Goal: Navigation & Orientation: Find specific page/section

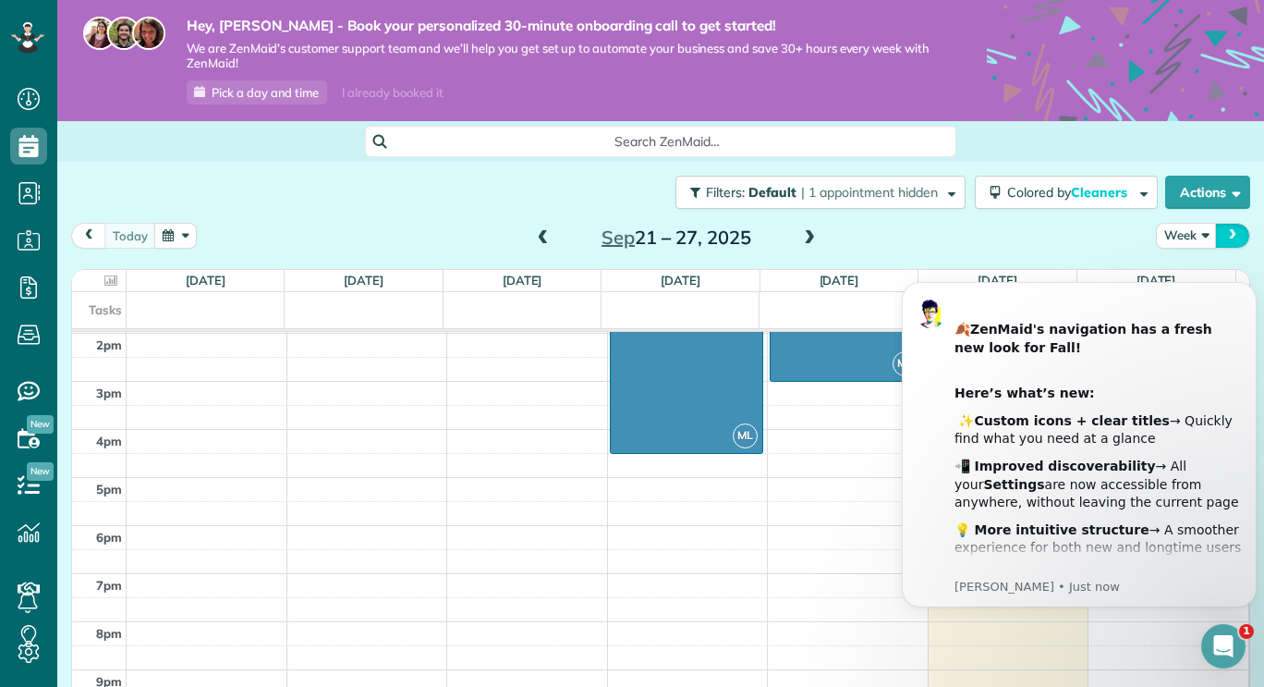
click at [1215, 237] on button "next" at bounding box center [1232, 235] width 35 height 25
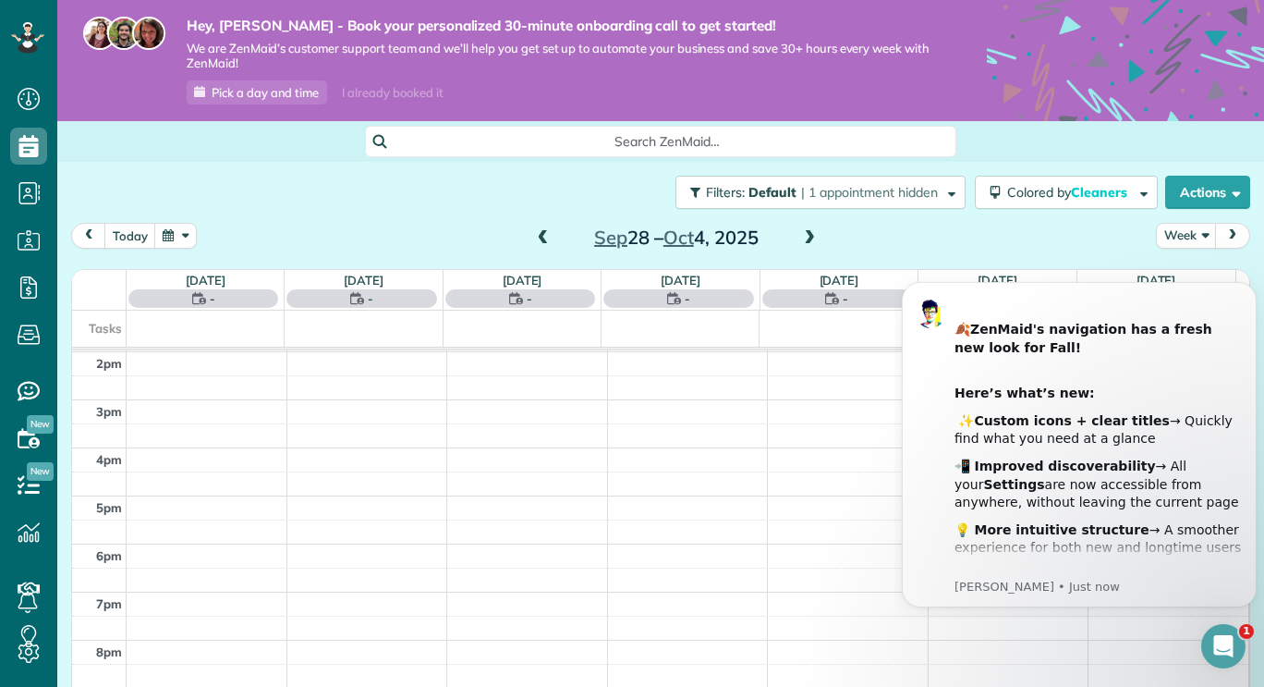
scroll to position [337, 0]
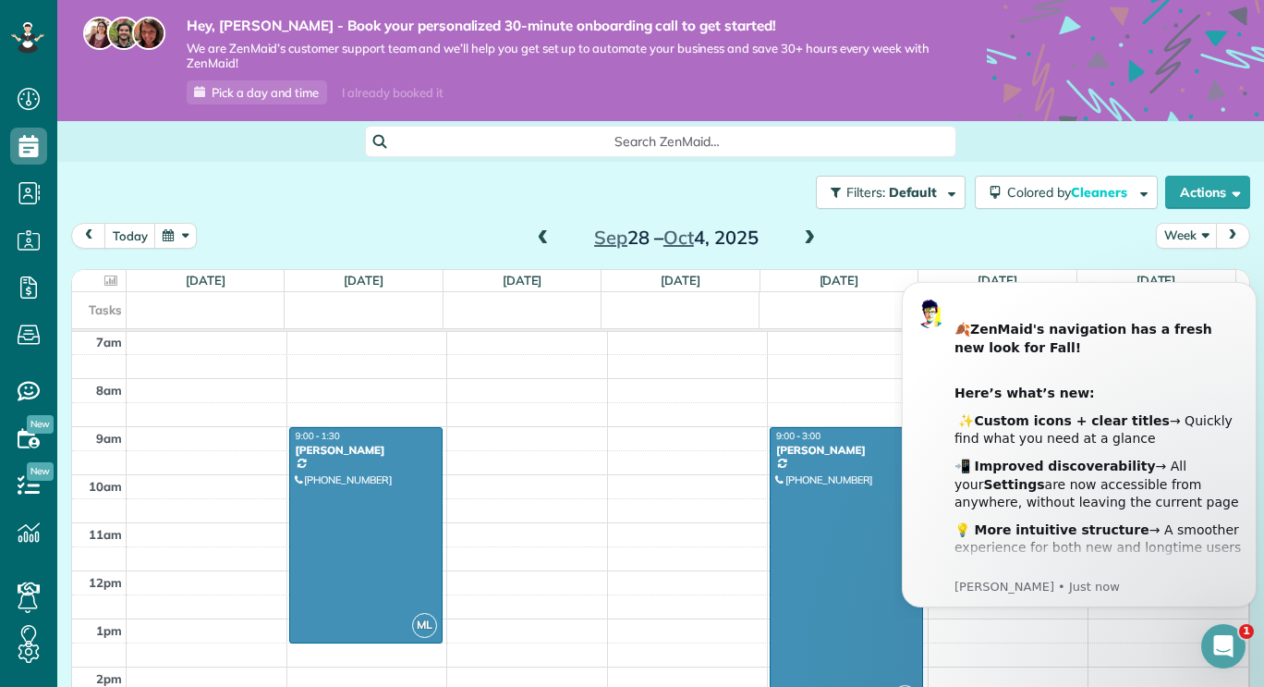
click at [1192, 237] on button "Week" at bounding box center [1186, 235] width 61 height 25
click at [1080, 248] on div "[DATE] Week Day Week Month [DATE] – [DATE]" at bounding box center [660, 240] width 1179 height 34
click at [1195, 401] on div "Here’s what’s new:" at bounding box center [1098, 393] width 288 height 18
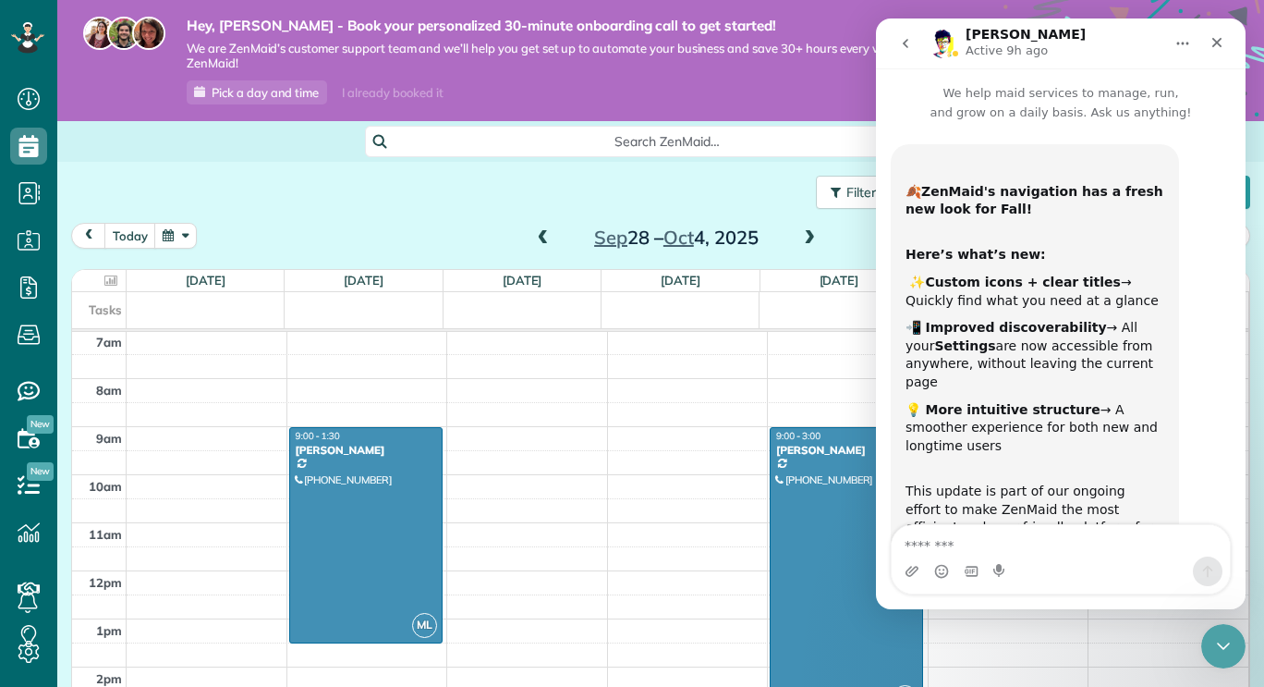
scroll to position [309, 0]
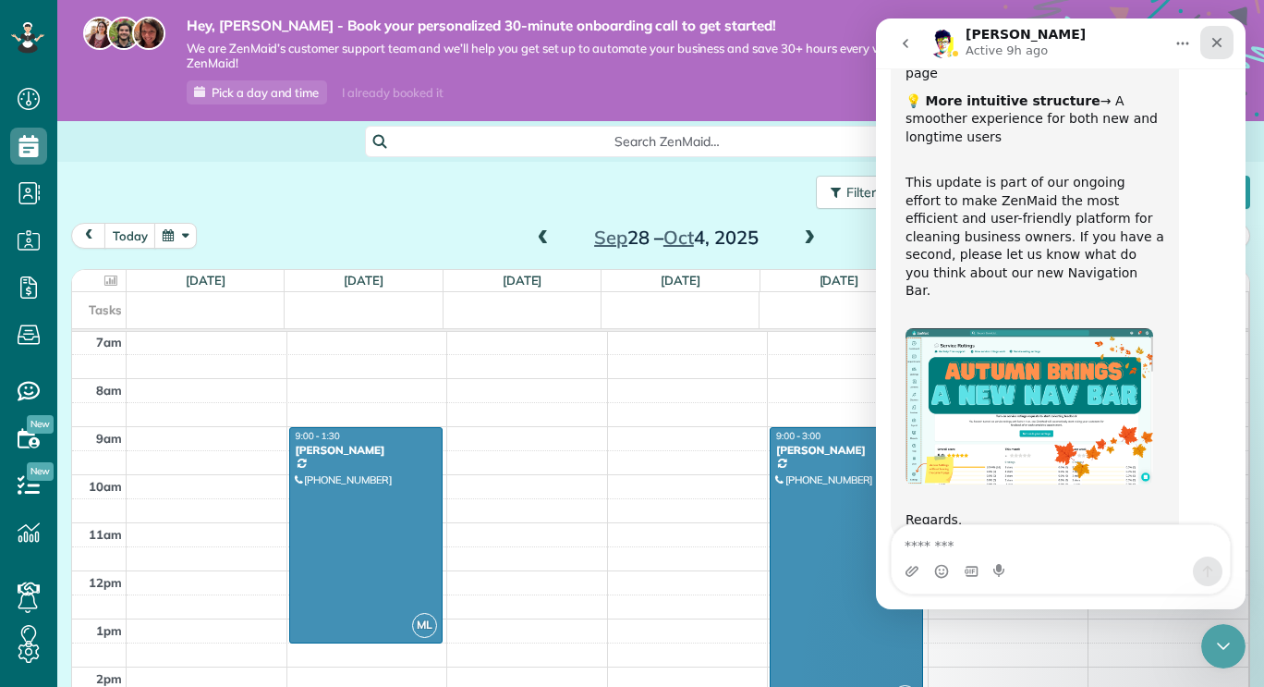
click at [1221, 38] on icon "Close" at bounding box center [1216, 42] width 15 height 15
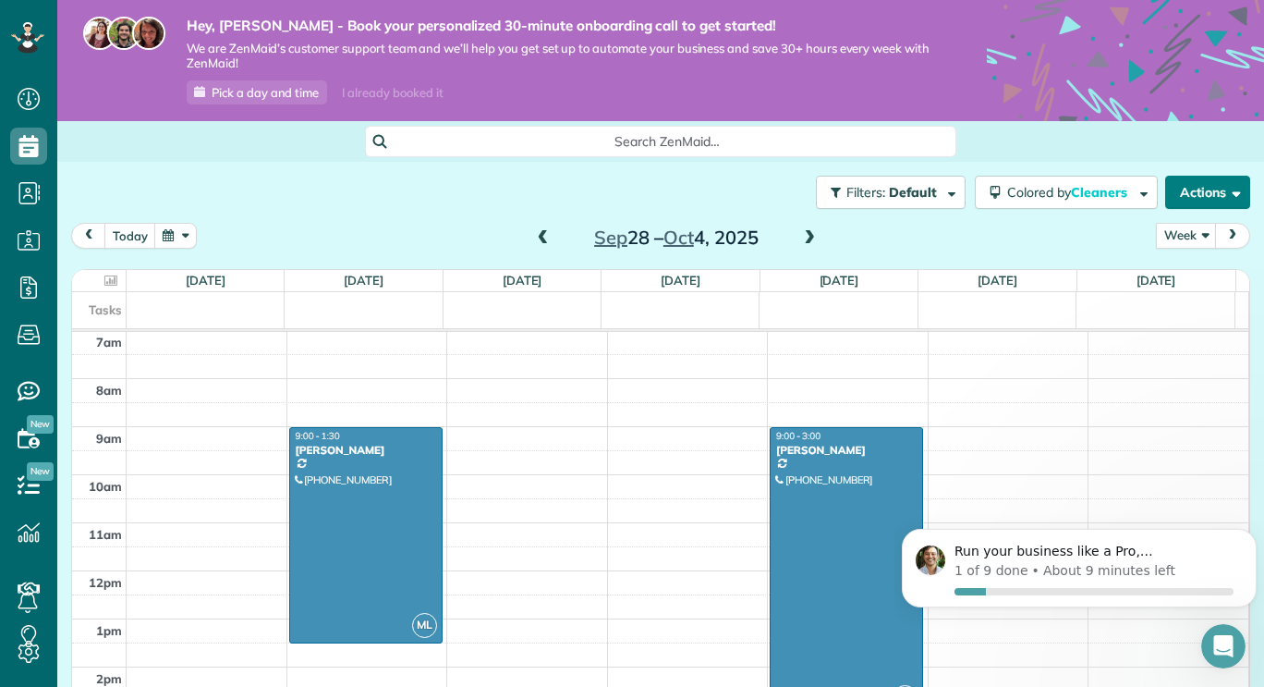
scroll to position [0, 0]
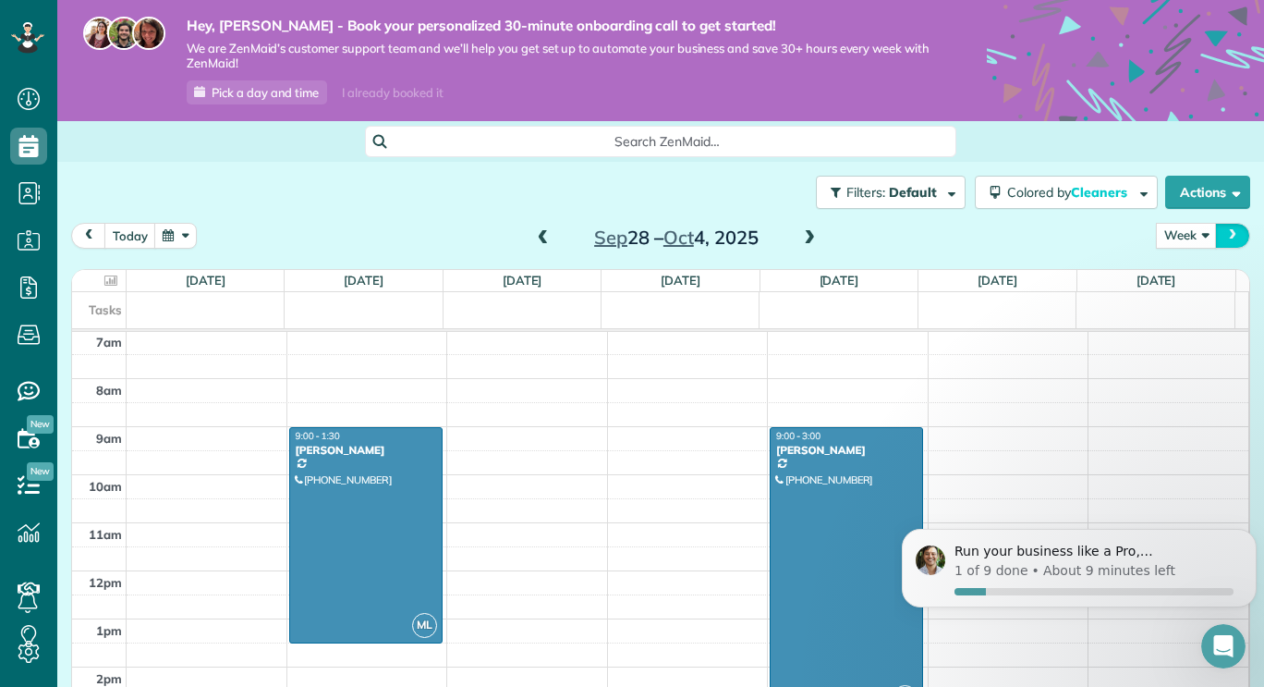
click at [1225, 233] on span "next" at bounding box center [1232, 235] width 15 height 12
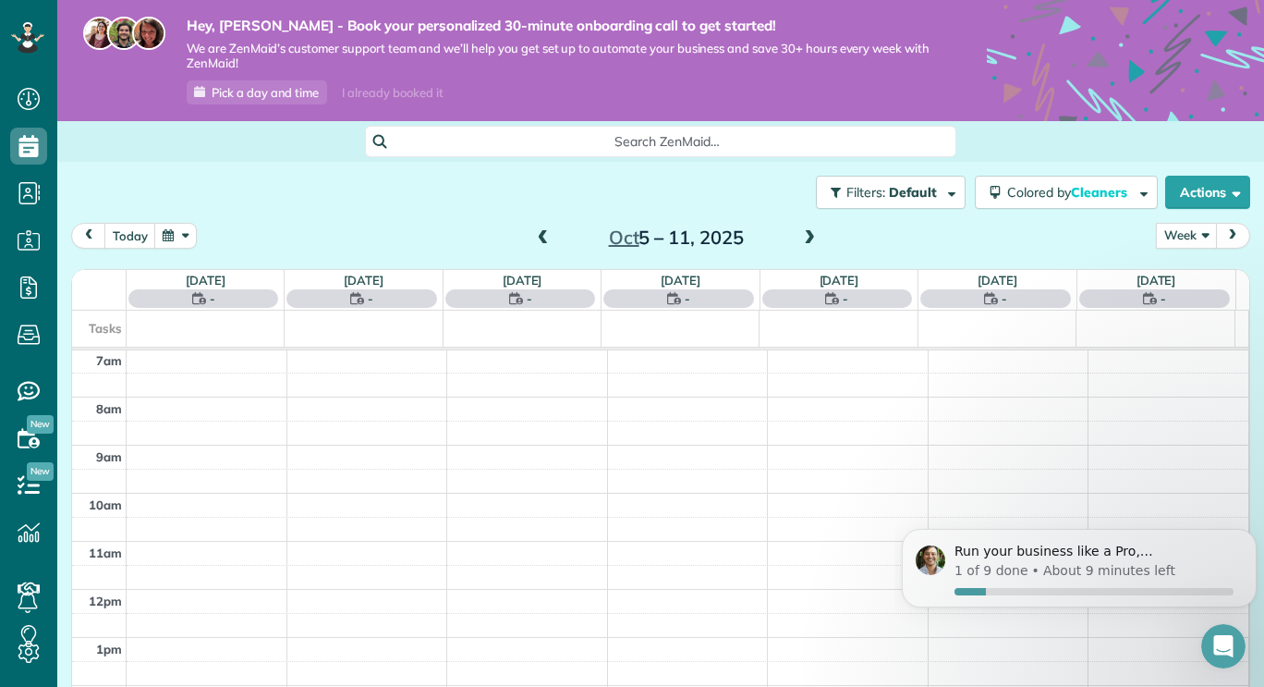
click at [1190, 230] on button "Week" at bounding box center [1186, 235] width 61 height 25
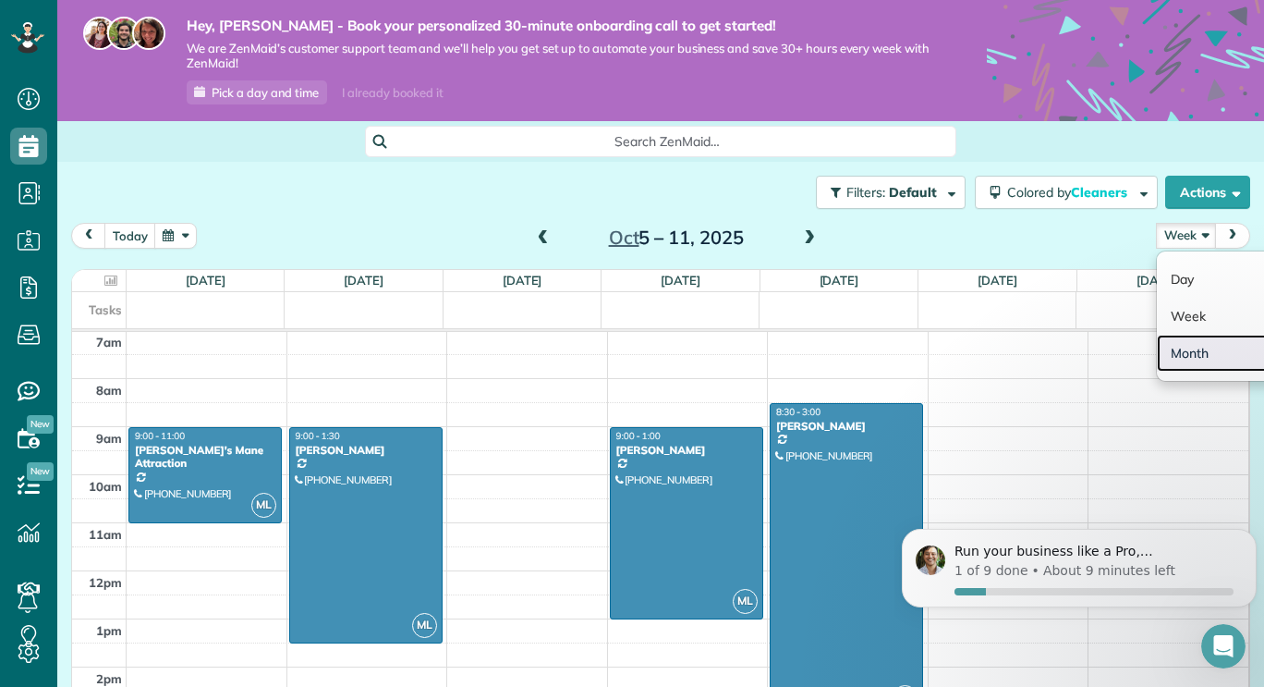
click at [1198, 348] on link "Month" at bounding box center [1230, 352] width 146 height 37
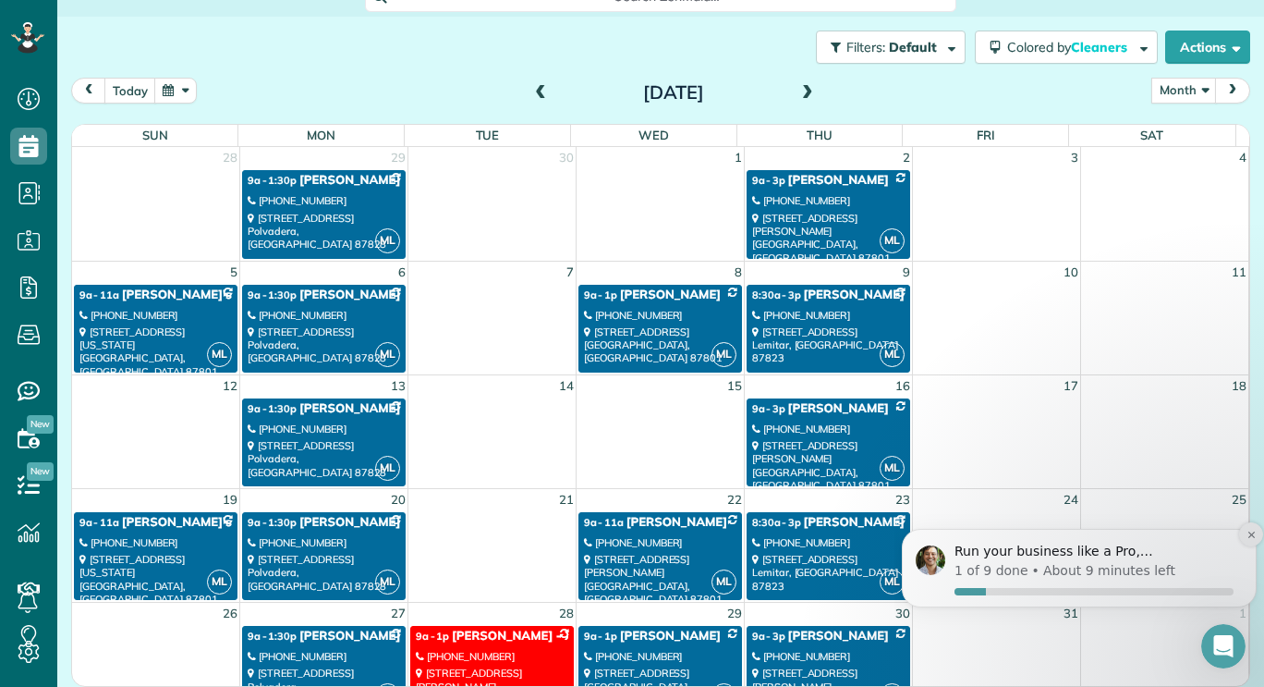
click at [1252, 534] on icon "Dismiss notification" at bounding box center [1250, 534] width 6 height 6
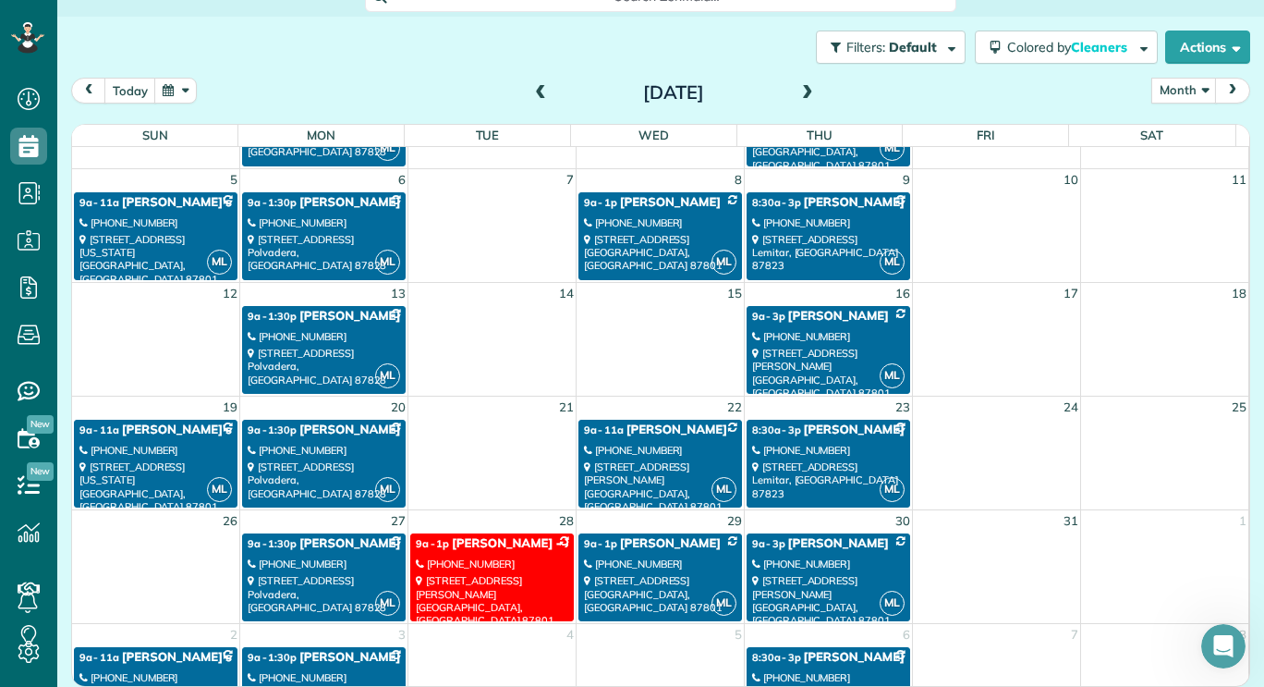
scroll to position [142, 0]
